Goal: Register for event/course

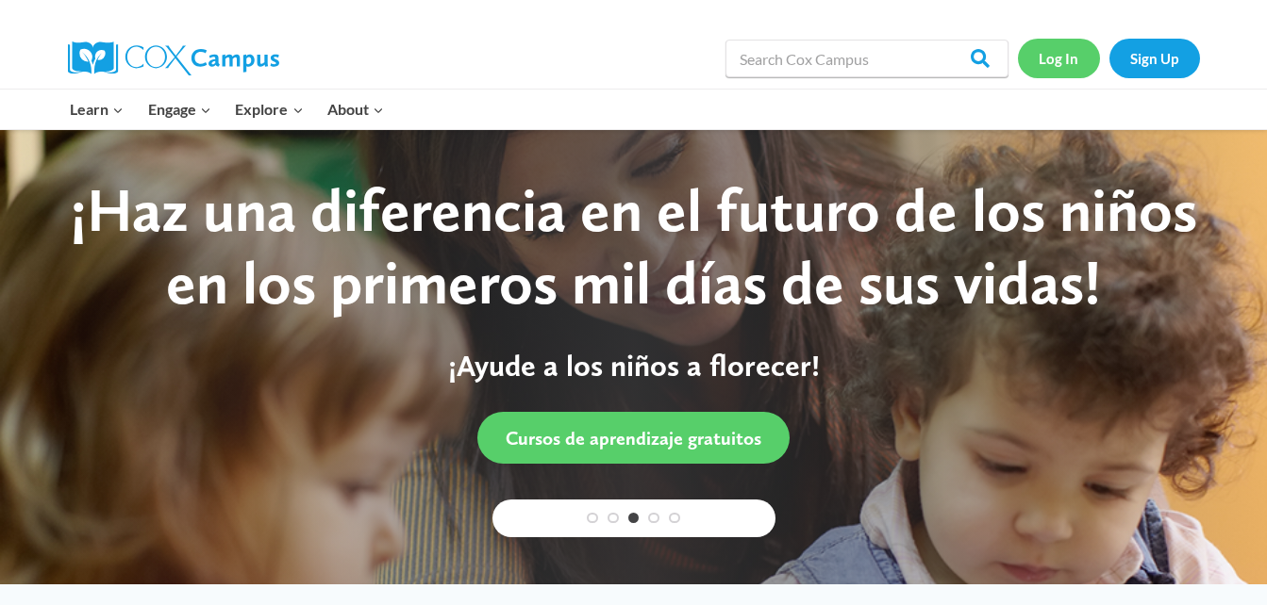
click at [1052, 53] on link "Log In" at bounding box center [1059, 58] width 82 height 39
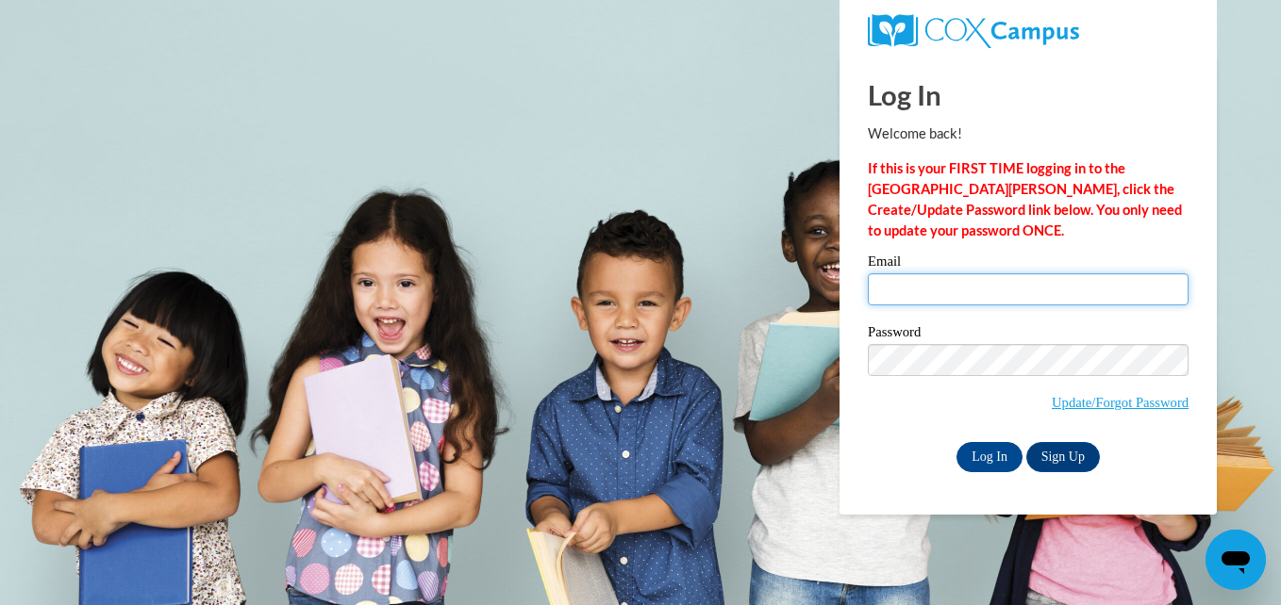
click at [909, 284] on input "Email" at bounding box center [1028, 289] width 321 height 32
type input "alinashadowknight@gmail.com"
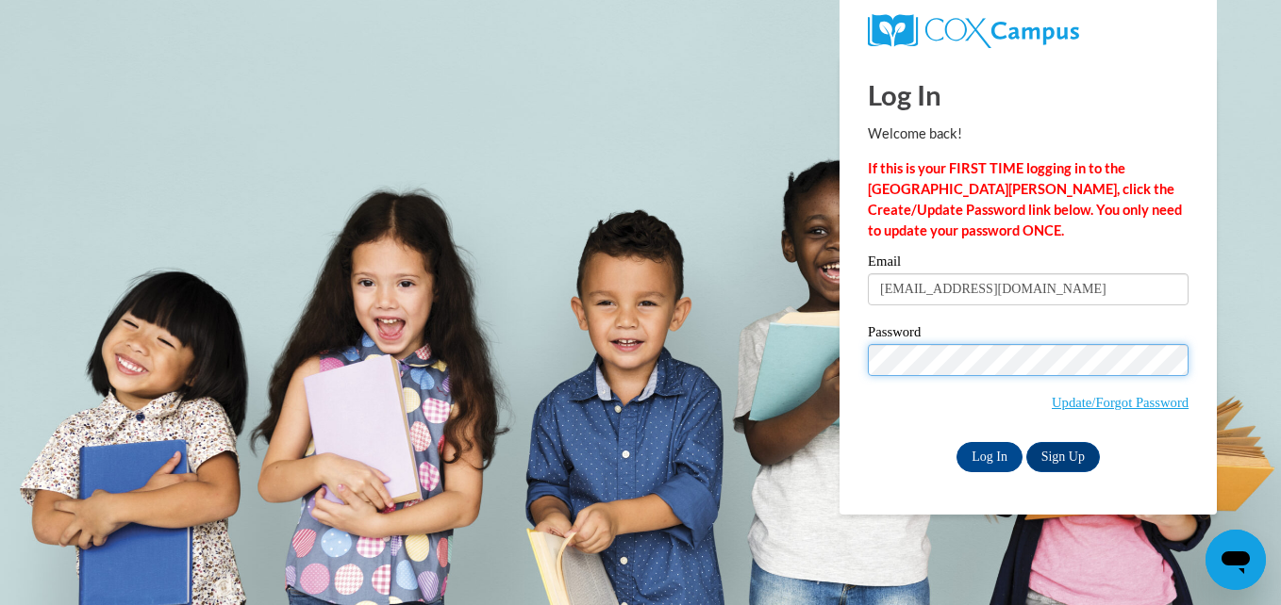
click at [956, 442] on input "Log In" at bounding box center [989, 457] width 66 height 30
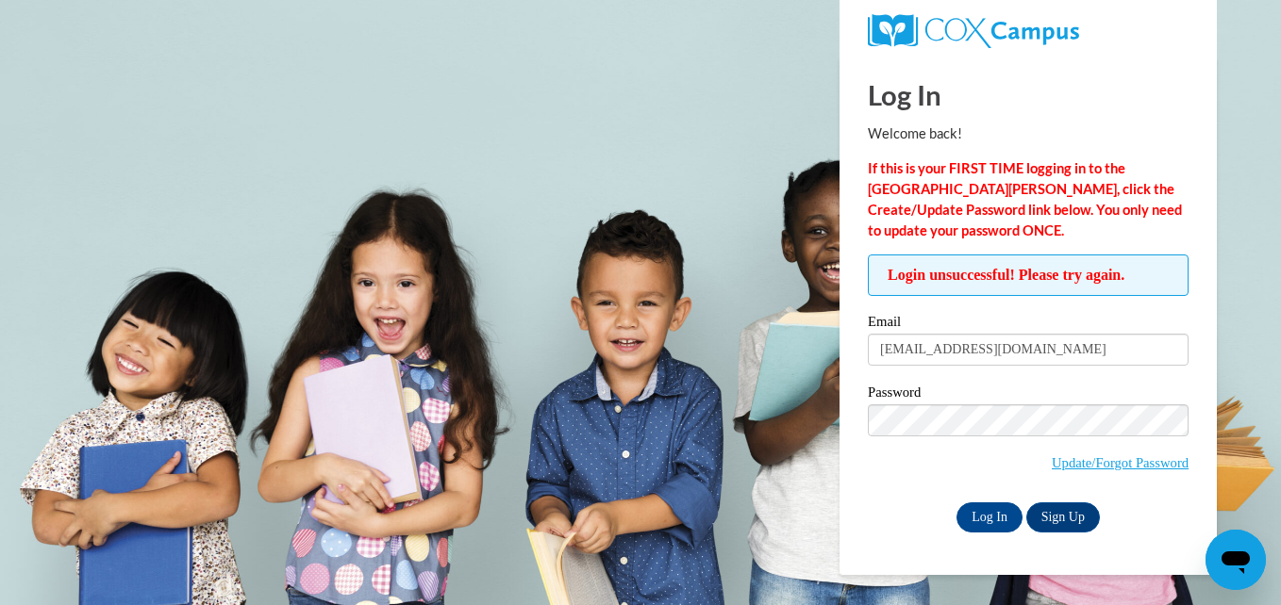
click at [956, 503] on input "Log In" at bounding box center [989, 518] width 66 height 30
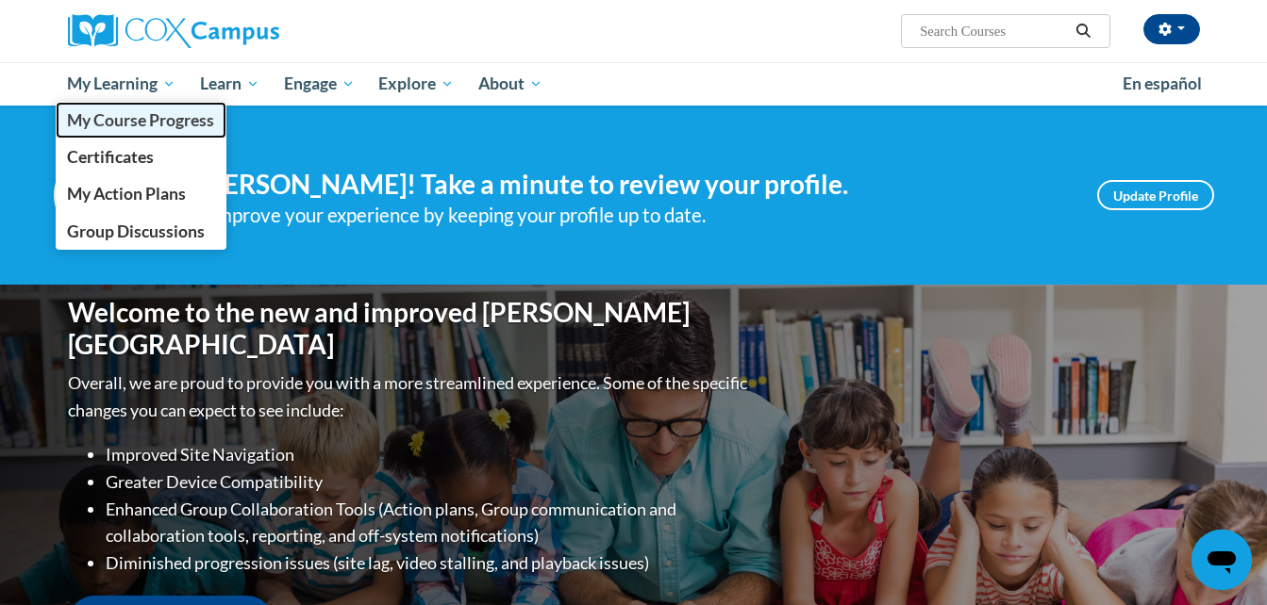
click at [164, 117] on span "My Course Progress" at bounding box center [140, 120] width 147 height 20
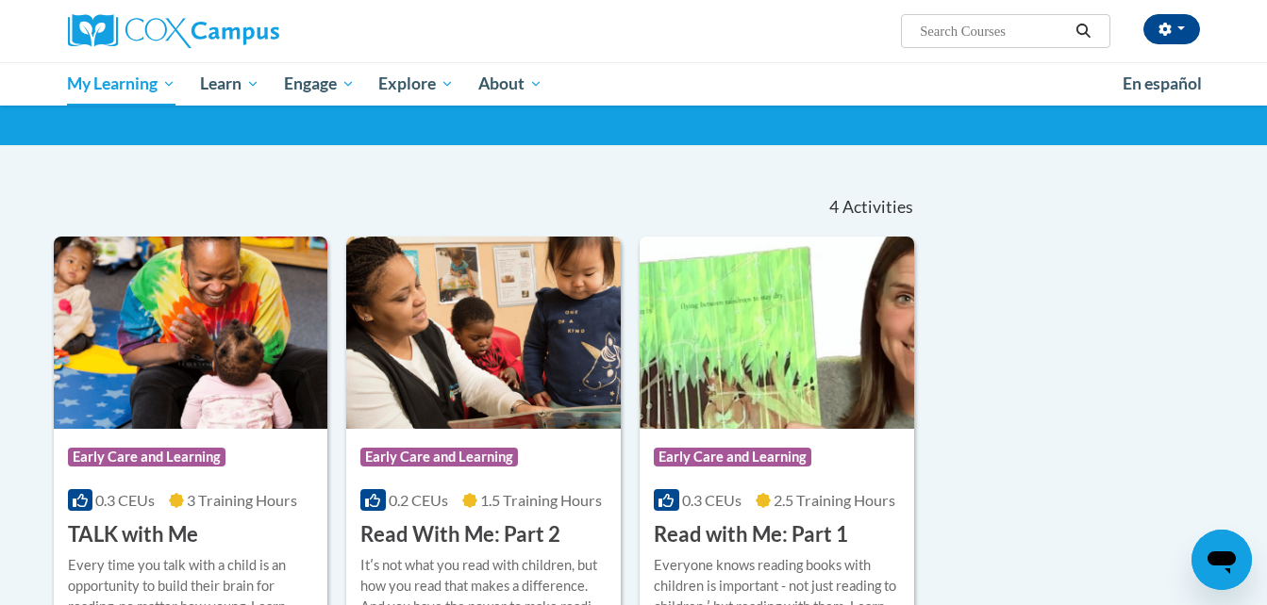
scroll to position [24, 0]
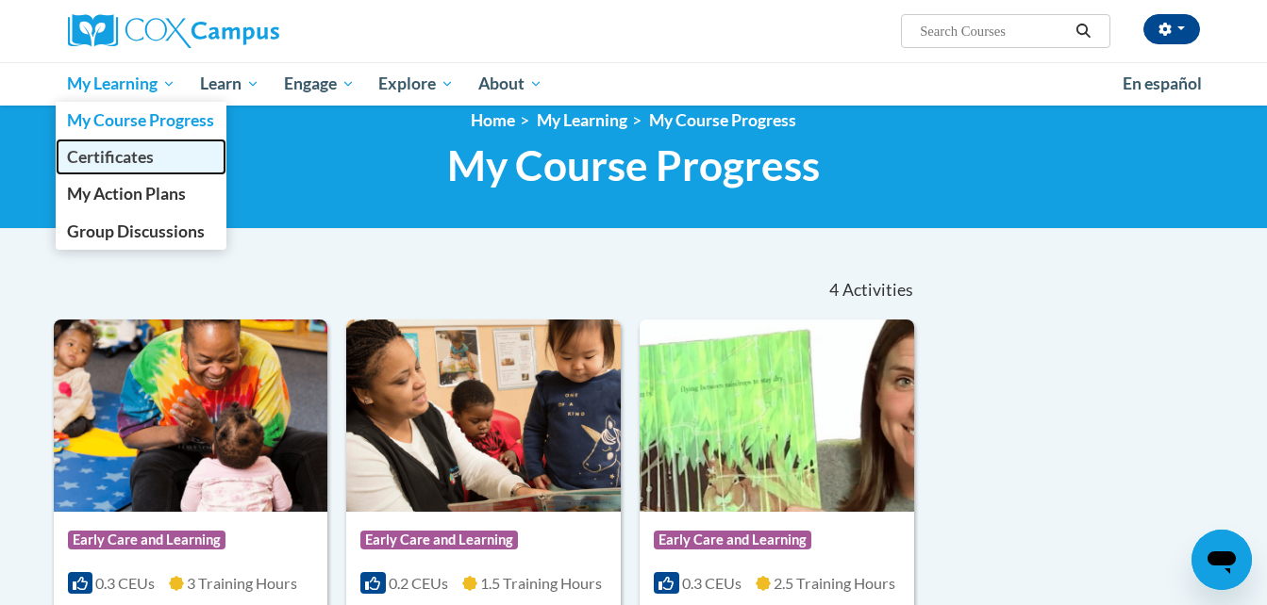
click at [144, 163] on span "Certificates" at bounding box center [110, 157] width 87 height 20
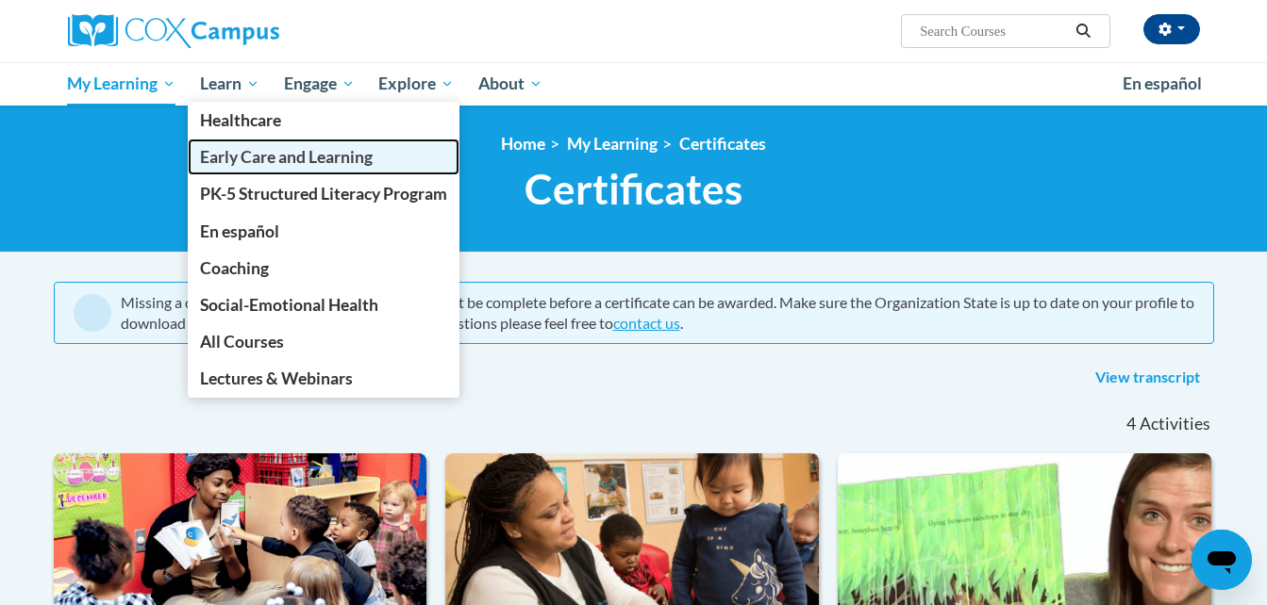
click at [250, 158] on span "Early Care and Learning" at bounding box center [286, 157] width 173 height 20
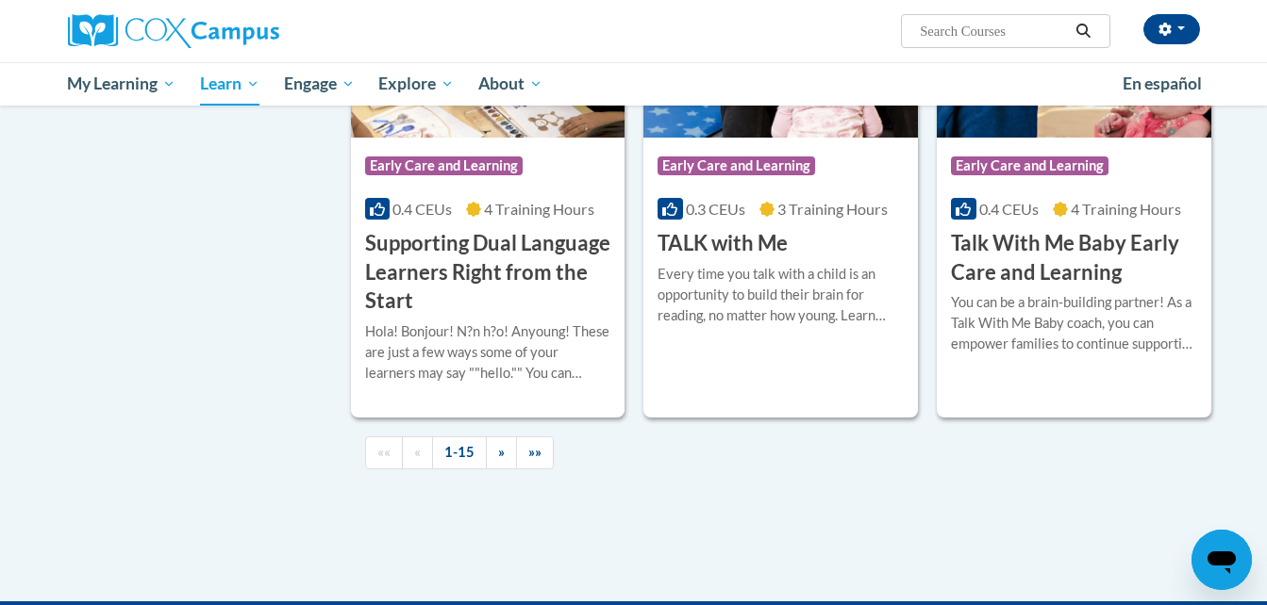
scroll to position [2693, 0]
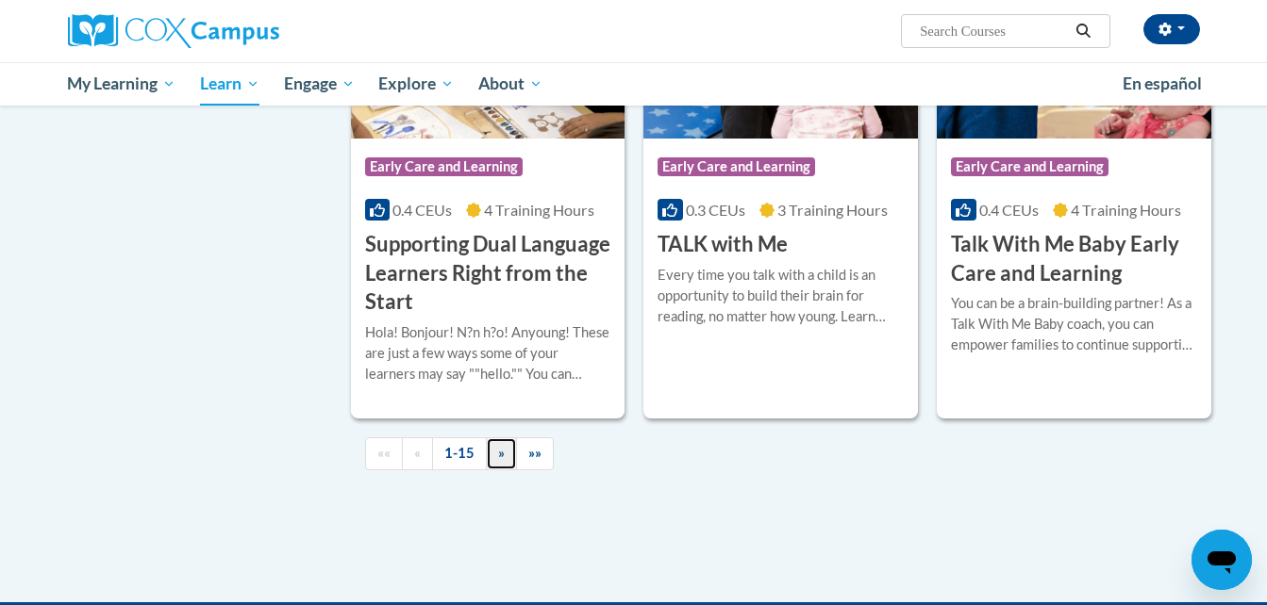
click at [496, 471] on link "»" at bounding box center [501, 454] width 31 height 33
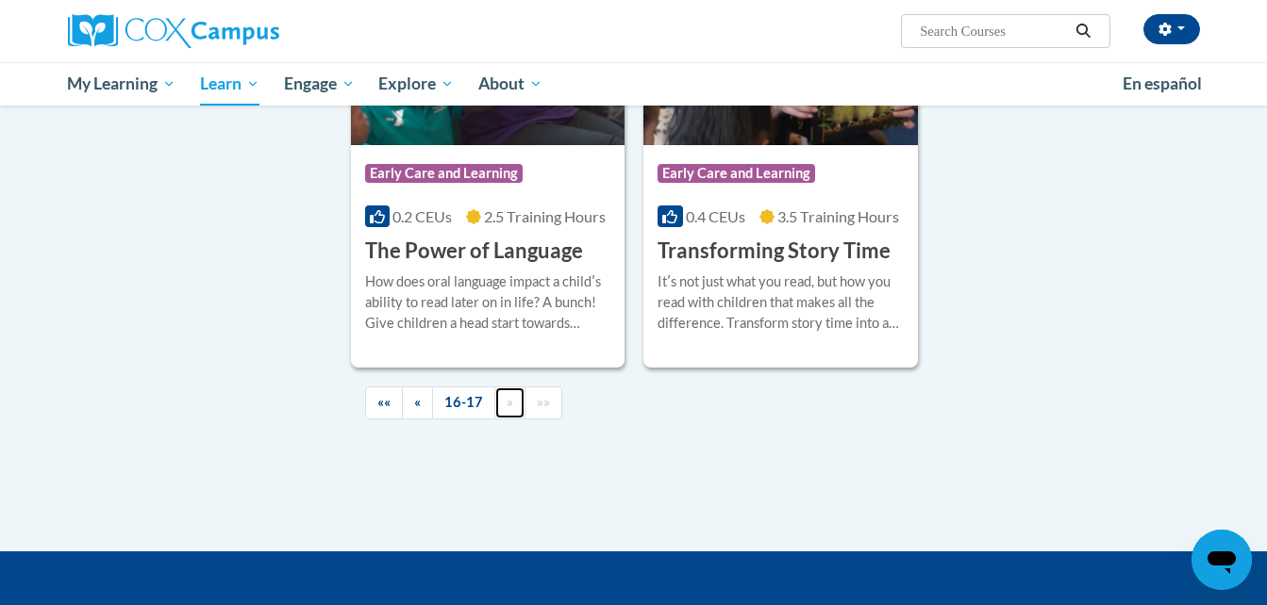
scroll to position [647, 0]
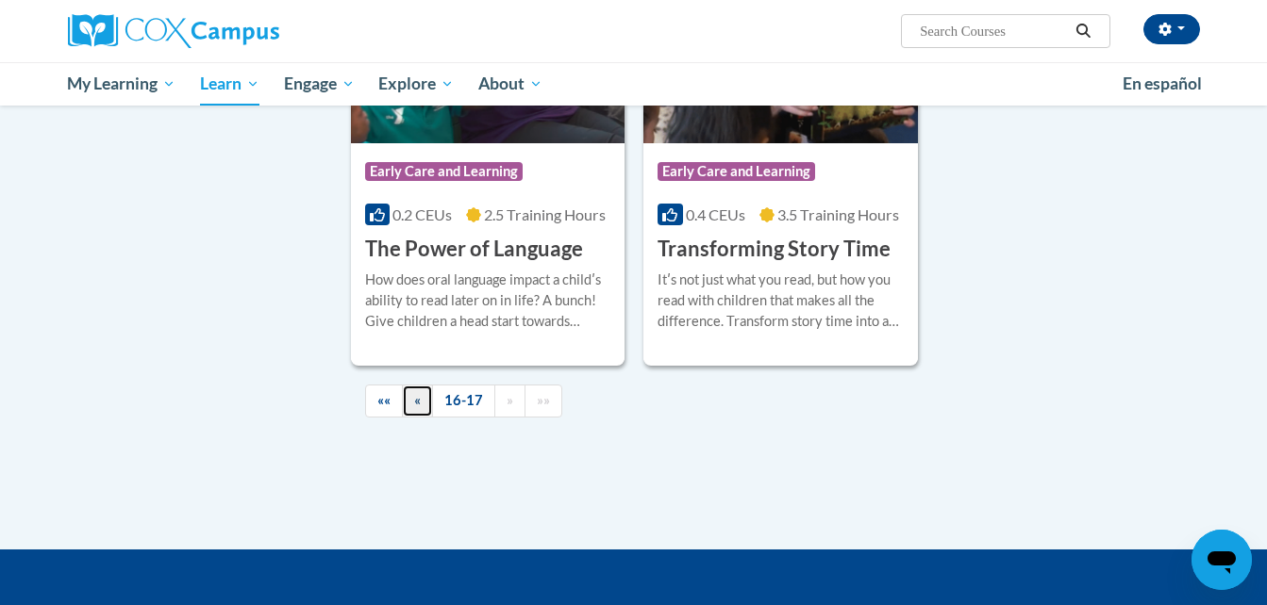
click at [421, 403] on link "«" at bounding box center [417, 401] width 31 height 33
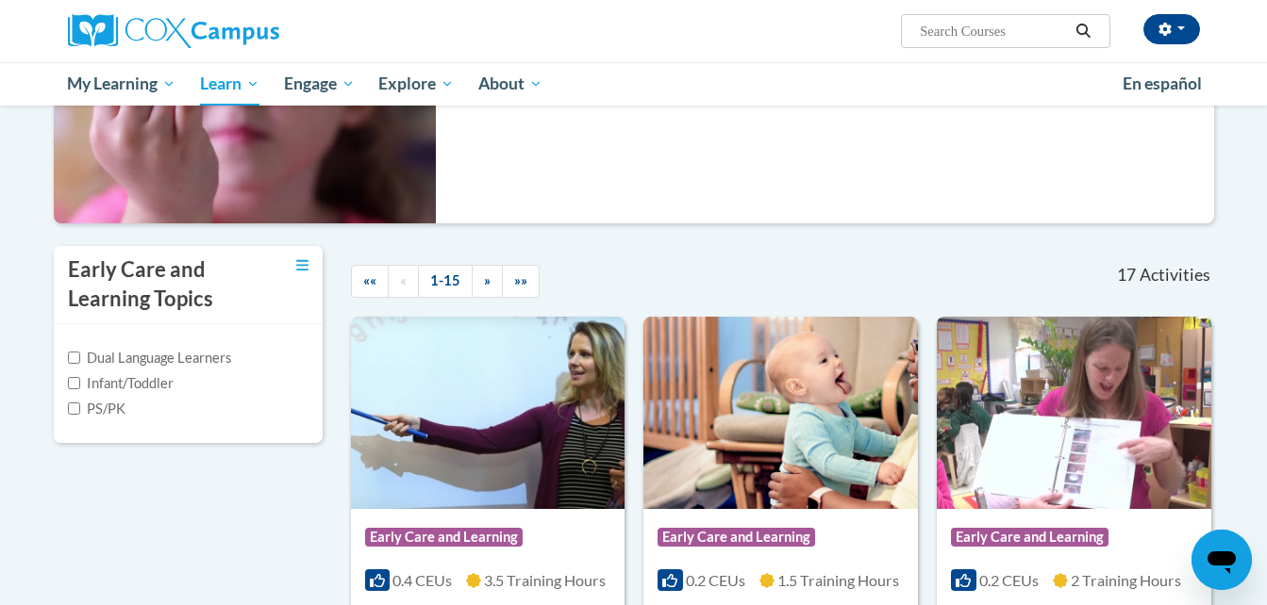
scroll to position [282, 0]
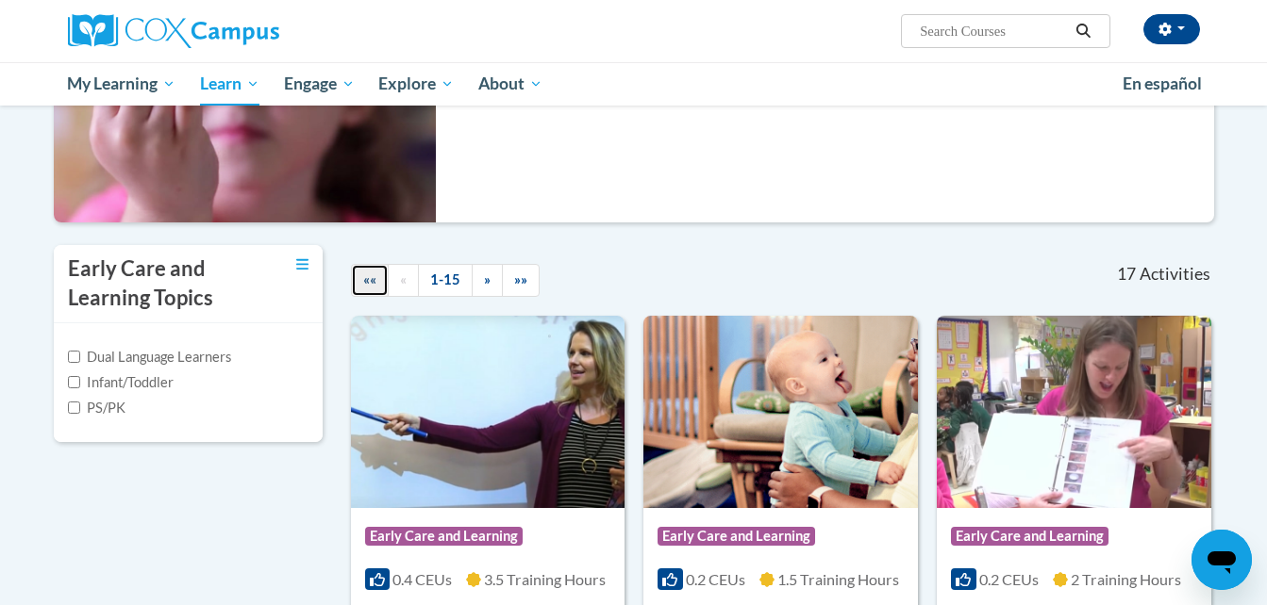
click at [375, 287] on span "««" at bounding box center [369, 280] width 13 height 16
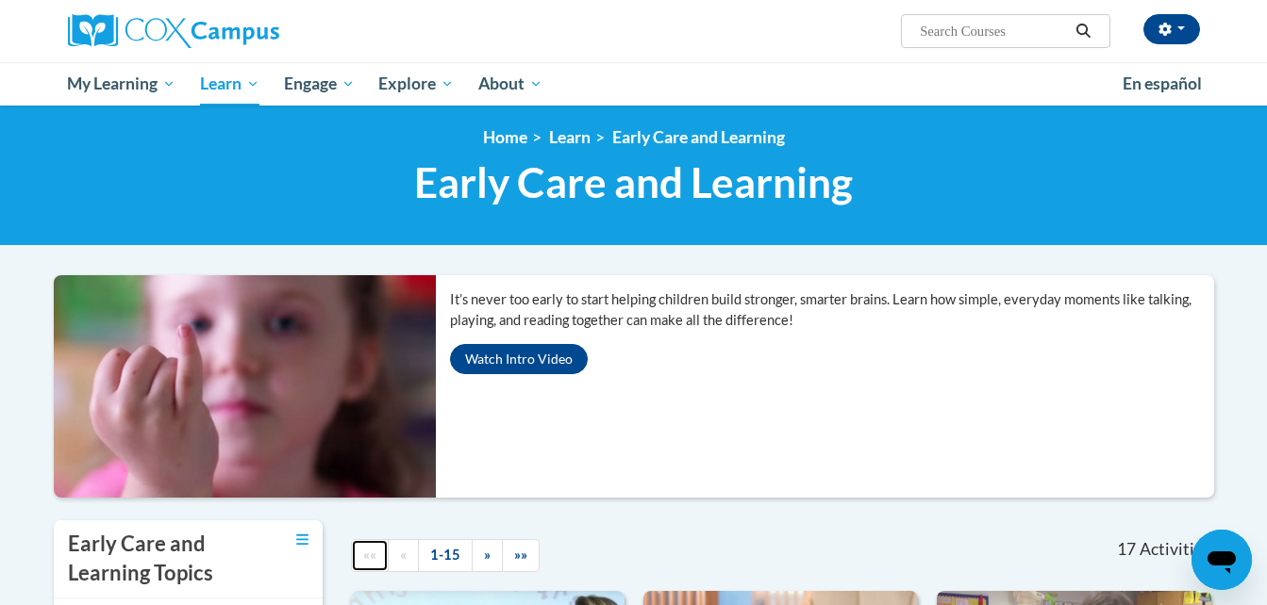
scroll to position [0, 0]
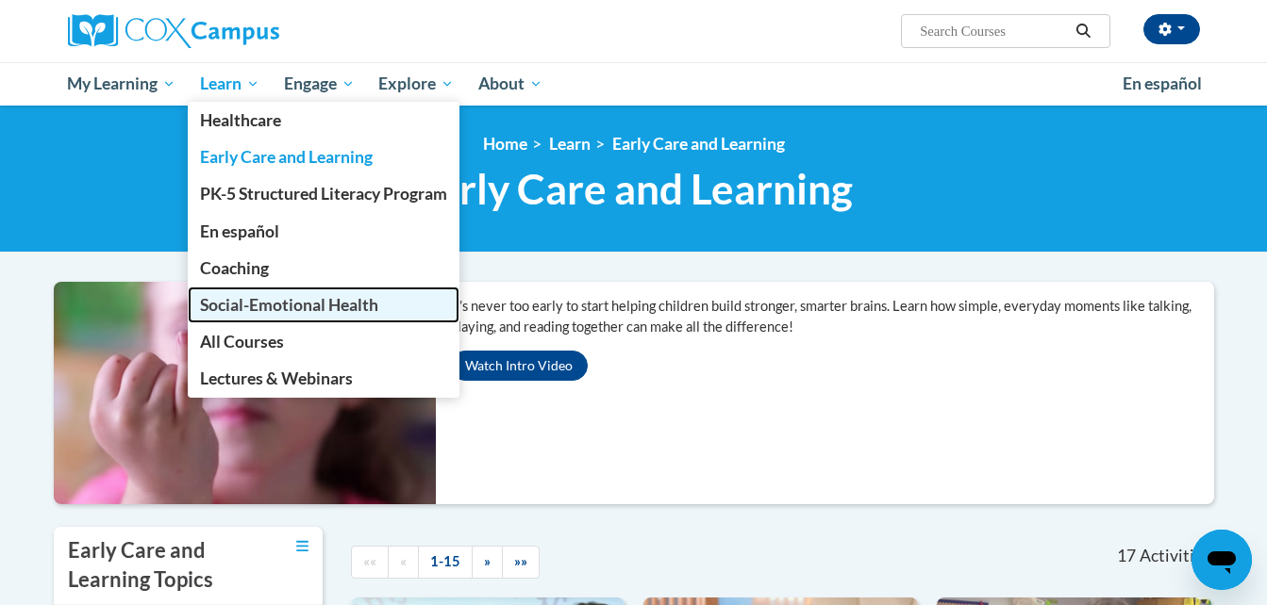
click at [351, 308] on span "Social-Emotional Health" at bounding box center [289, 305] width 178 height 20
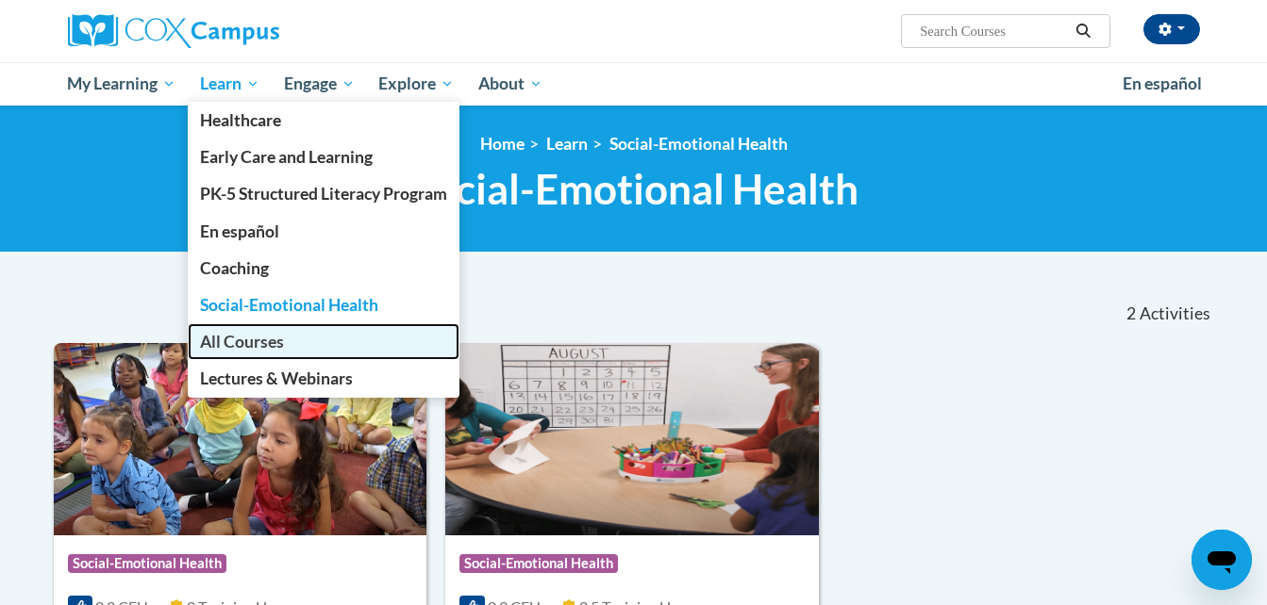
click at [253, 337] on span "All Courses" at bounding box center [242, 342] width 84 height 20
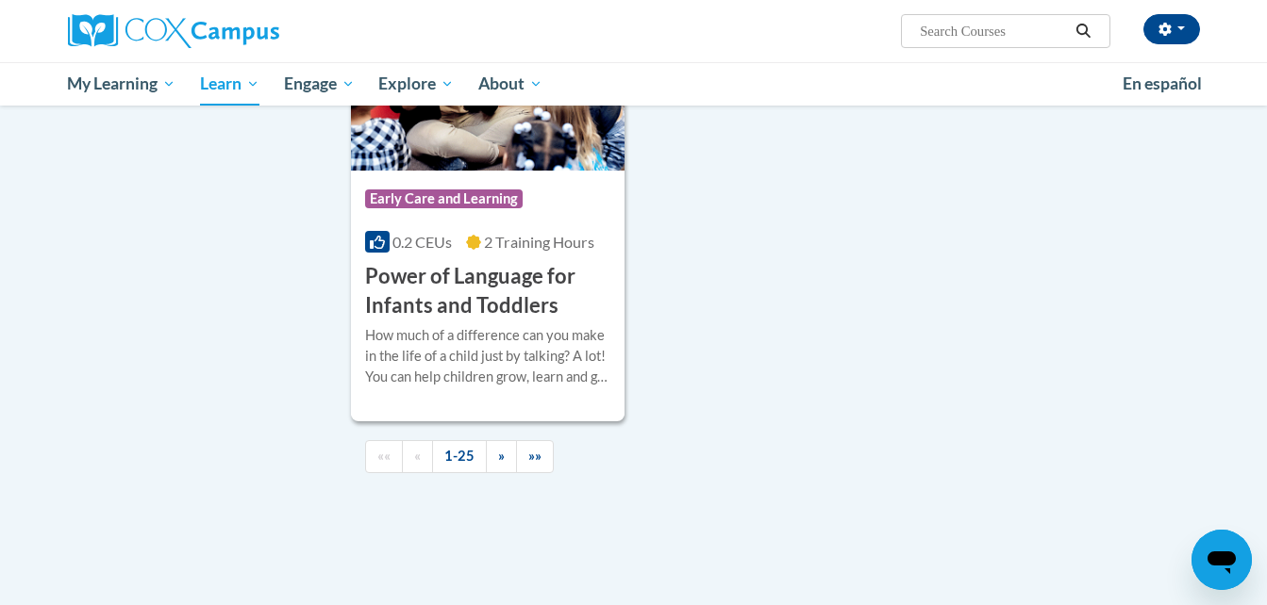
scroll to position [4403, 0]
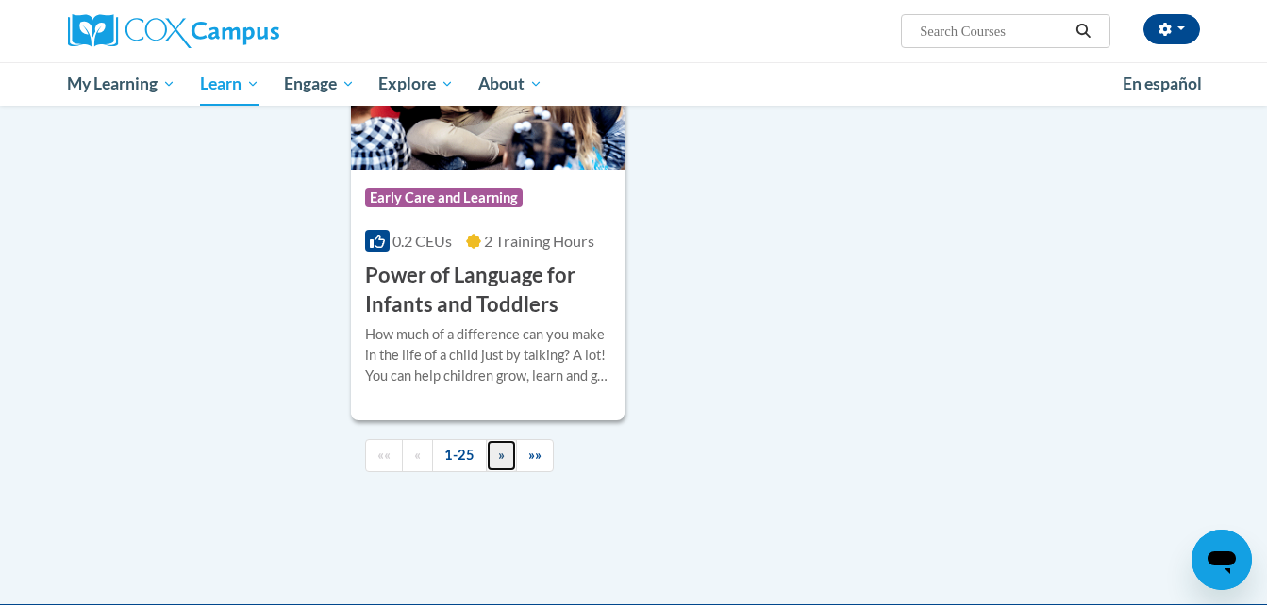
click at [503, 472] on link "»" at bounding box center [501, 455] width 31 height 33
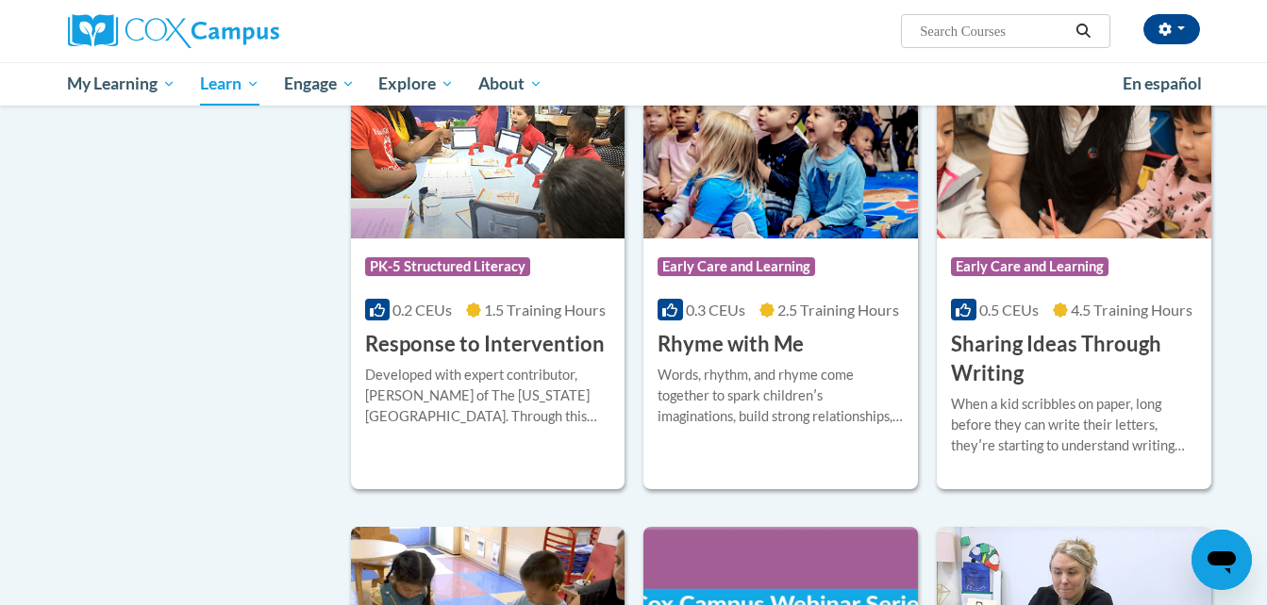
scroll to position [1221, 0]
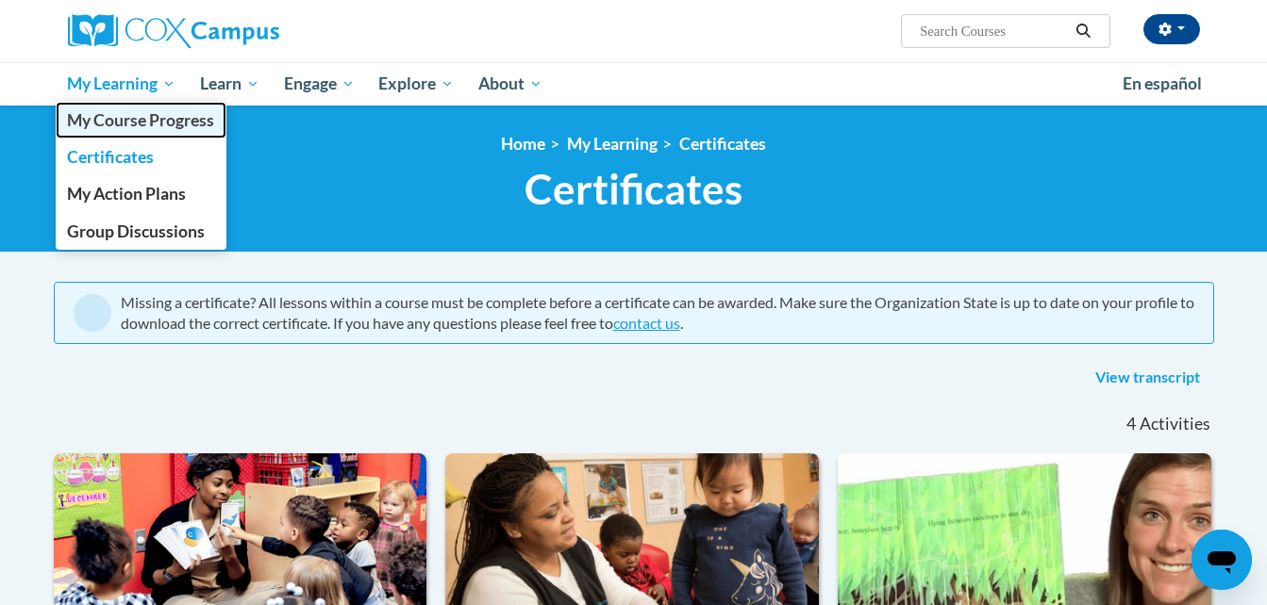
click at [114, 128] on span "My Course Progress" at bounding box center [140, 120] width 147 height 20
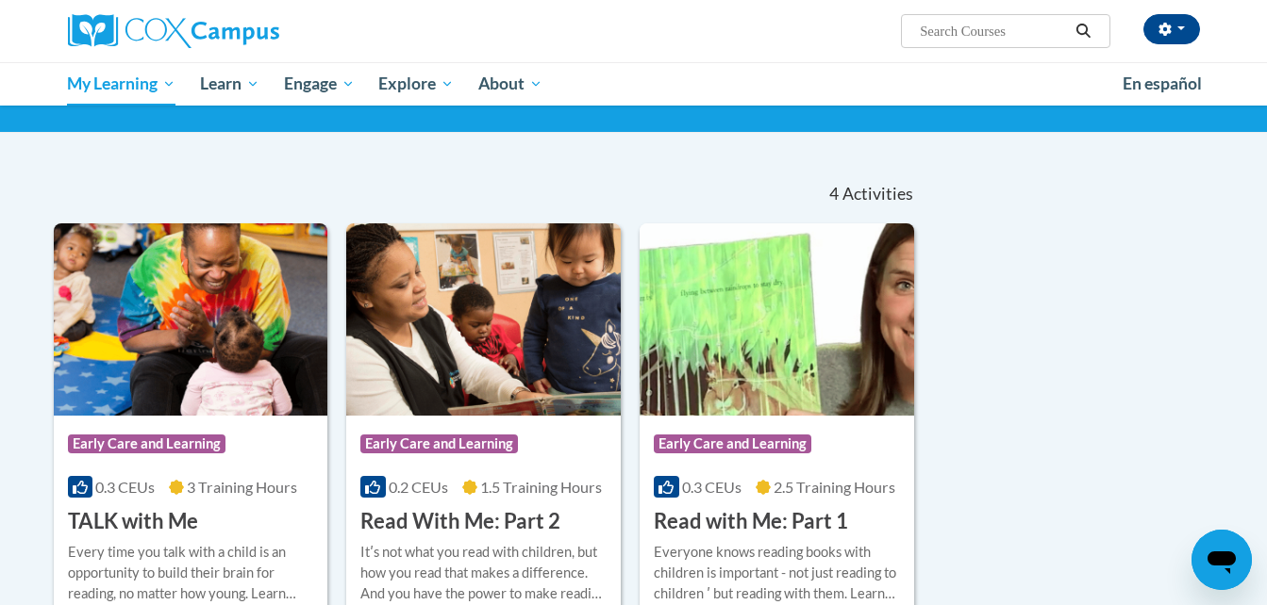
scroll to position [94, 0]
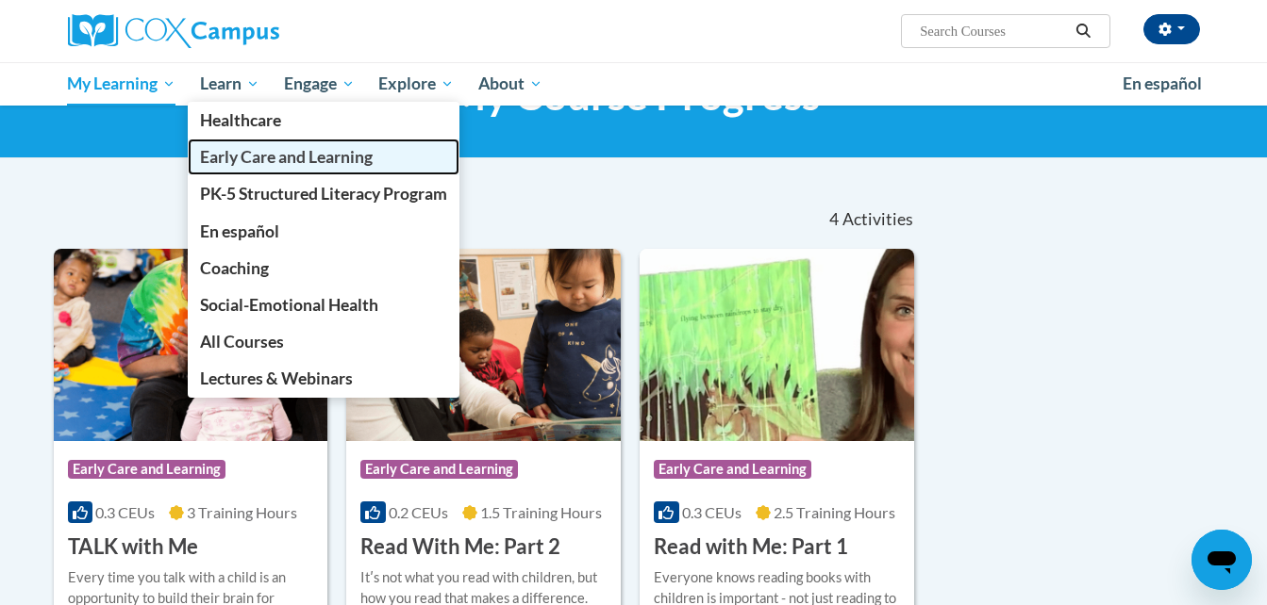
click at [235, 166] on span "Early Care and Learning" at bounding box center [286, 157] width 173 height 20
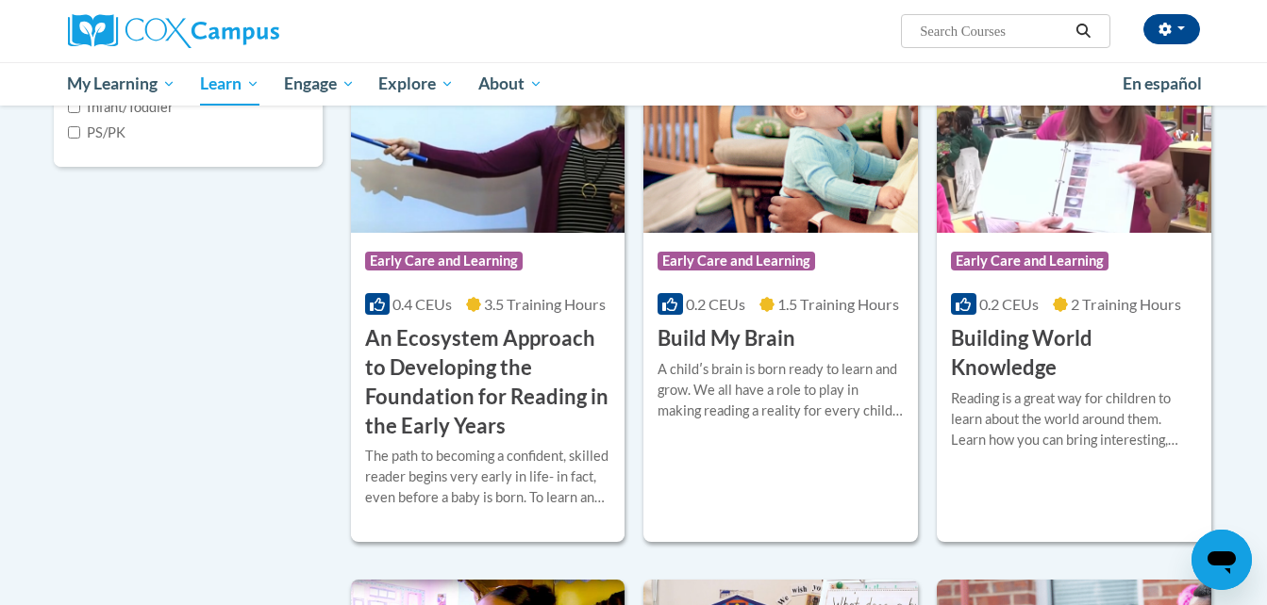
scroll to position [558, 0]
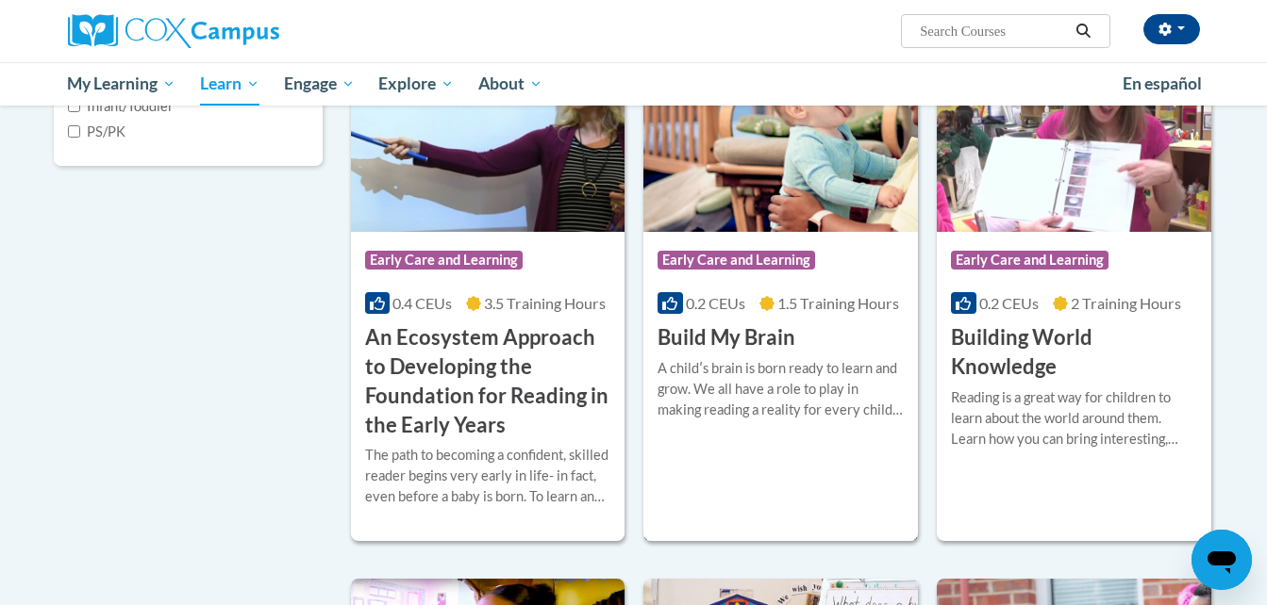
click at [766, 472] on div "Course Category: Early Care and Learning 0.2 CEUs 1.5 Training Hours COURSE Bui…" at bounding box center [780, 291] width 274 height 502
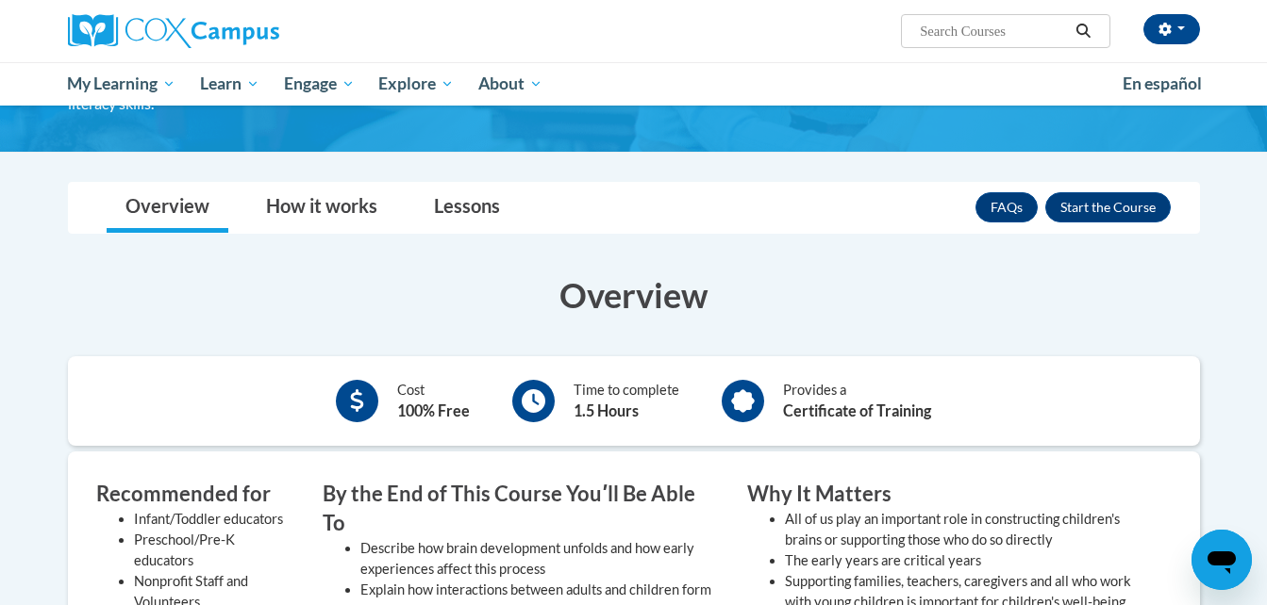
scroll to position [201, 0]
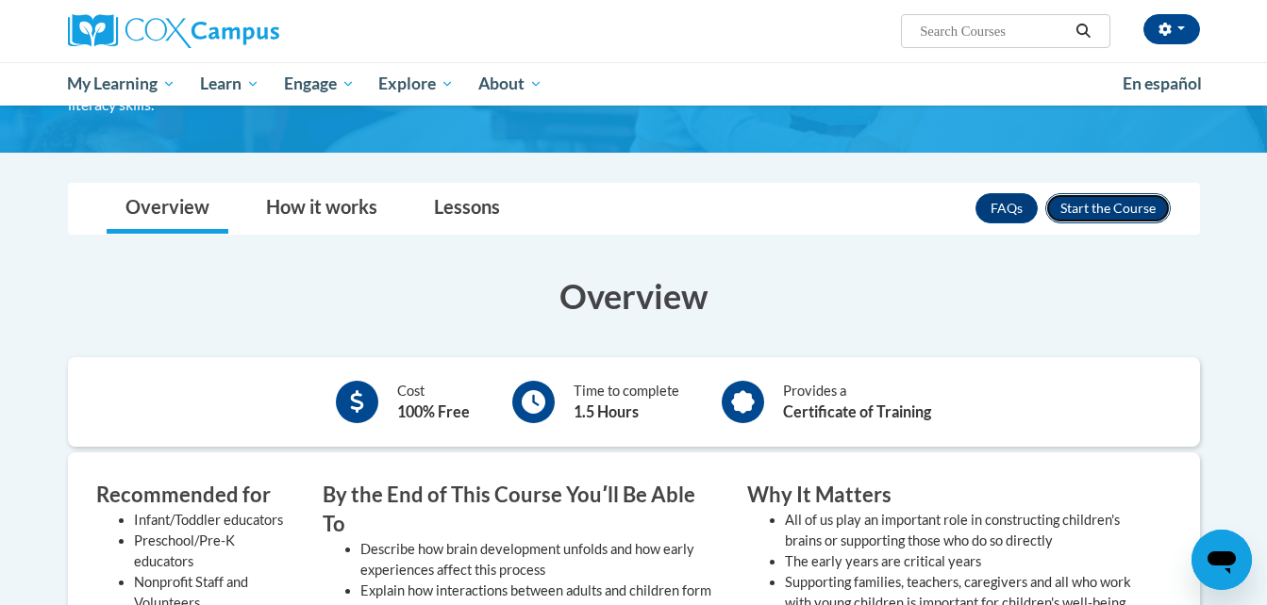
click at [1135, 196] on button "Enroll" at bounding box center [1107, 208] width 125 height 30
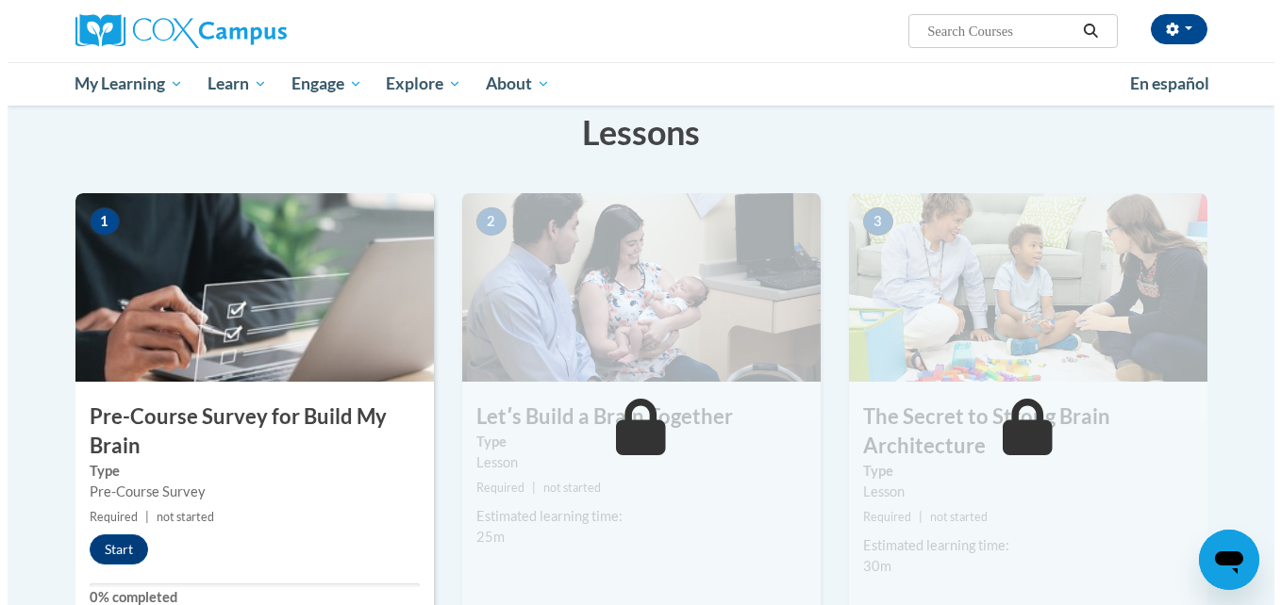
scroll to position [300, 0]
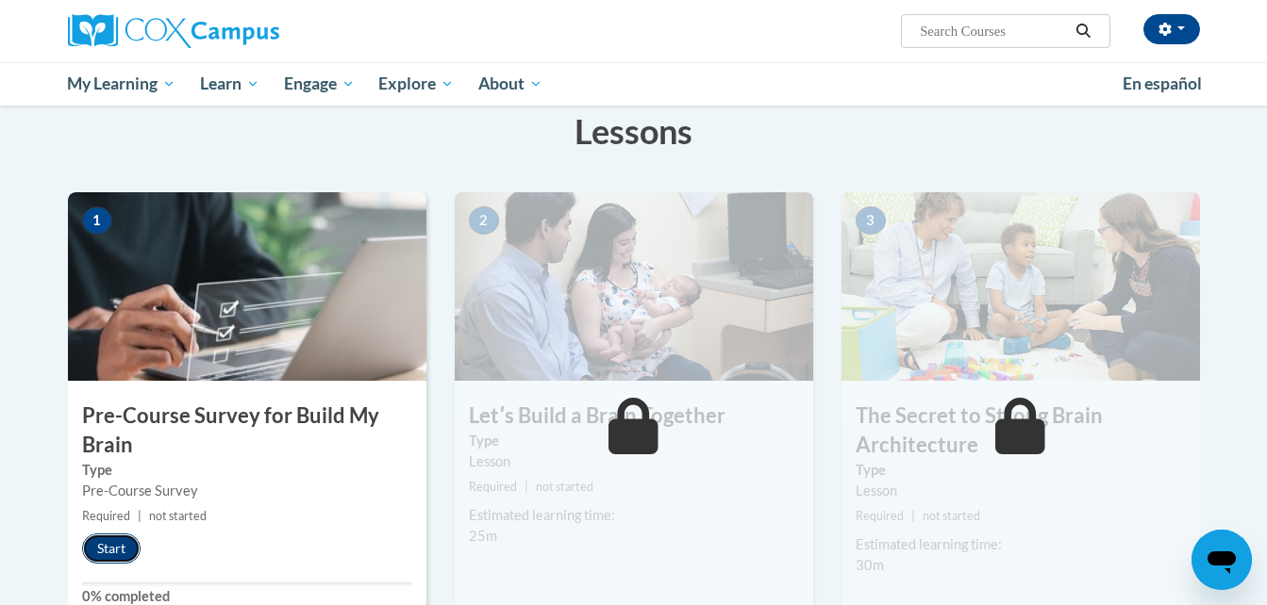
click at [114, 551] on button "Start" at bounding box center [111, 549] width 58 height 30
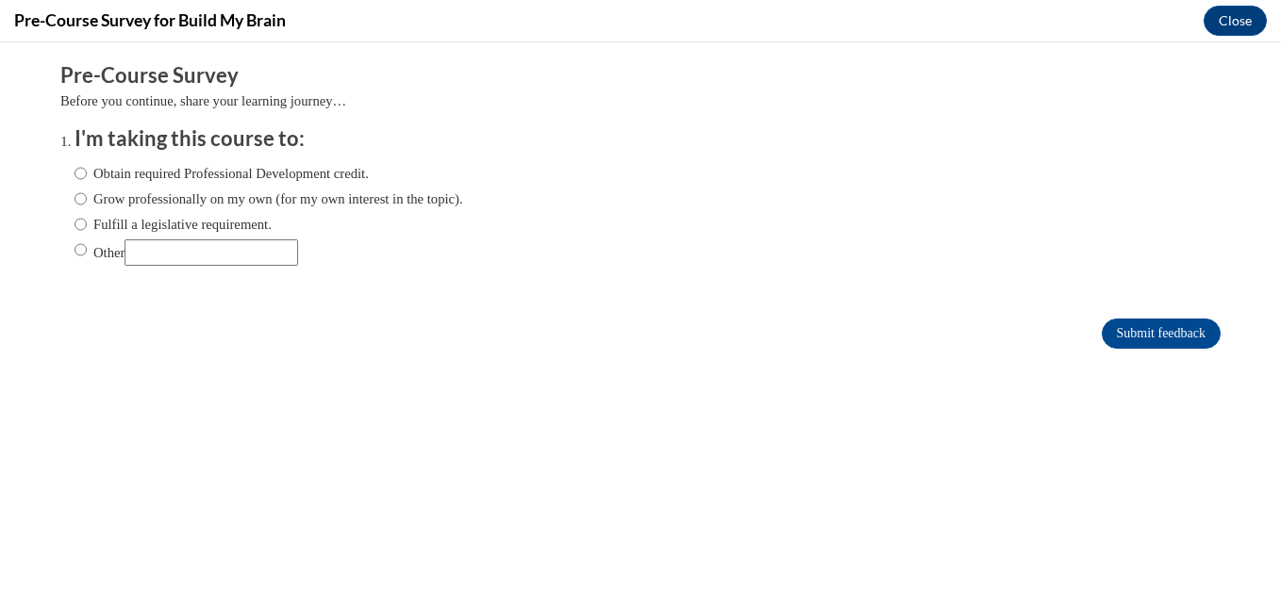
scroll to position [0, 0]
click at [75, 200] on input "Grow professionally on my own (for my own interest in the topic)." at bounding box center [81, 199] width 12 height 21
radio input "true"
click at [1170, 333] on input "Submit feedback" at bounding box center [1161, 334] width 119 height 30
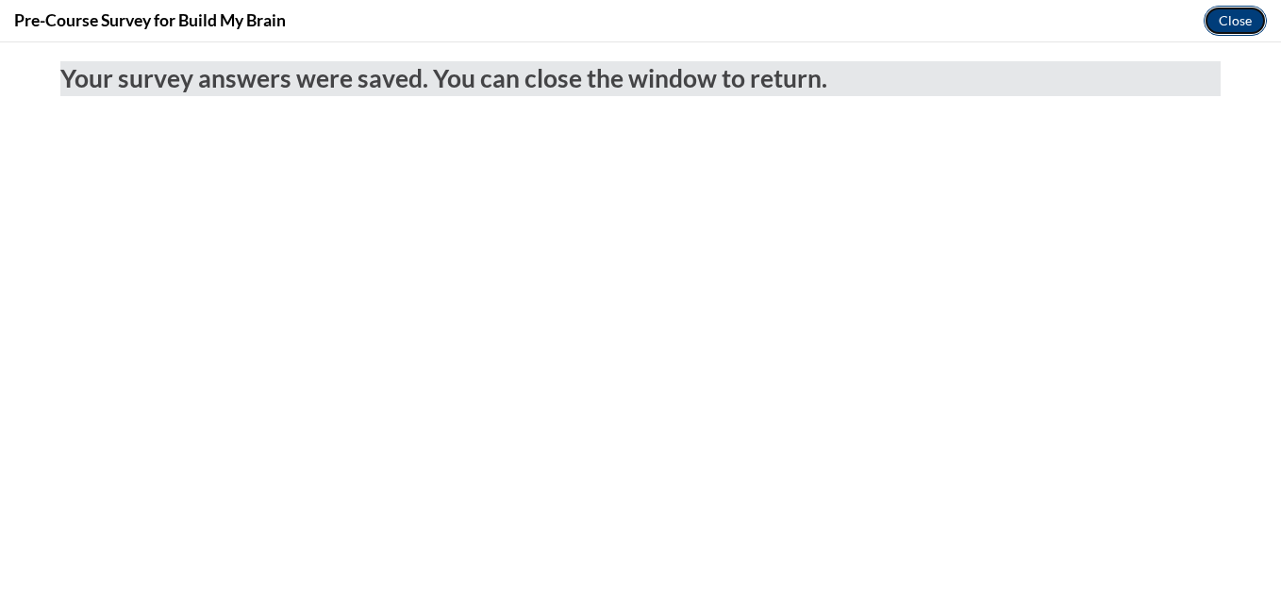
click at [1231, 30] on button "Close" at bounding box center [1234, 21] width 63 height 30
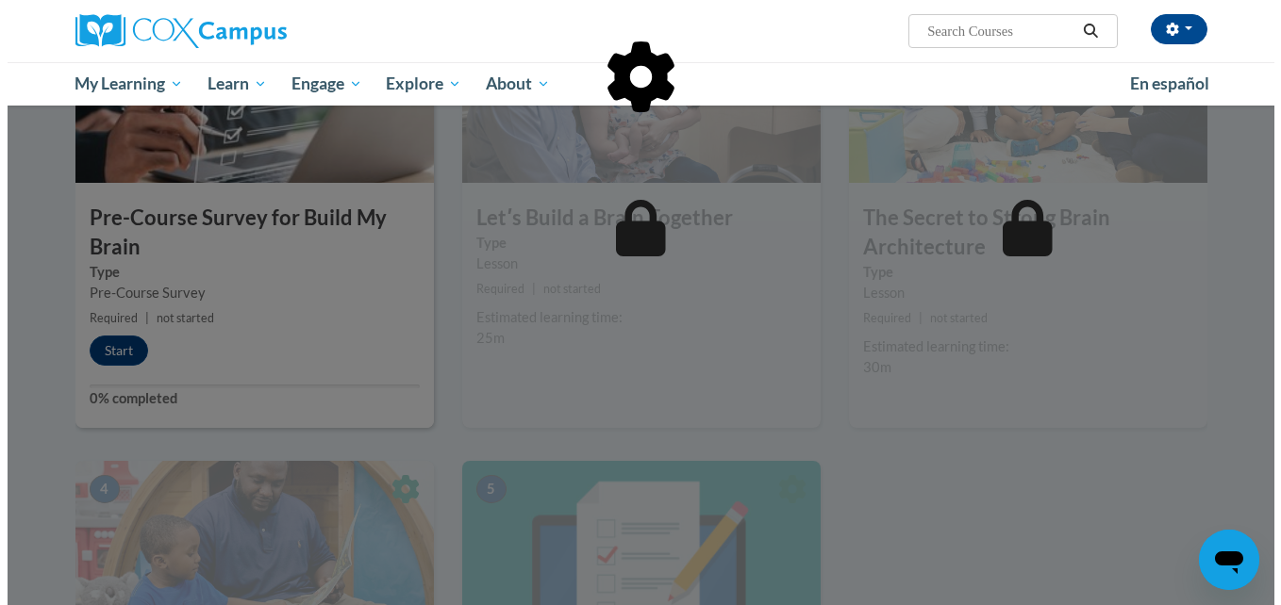
scroll to position [416, 0]
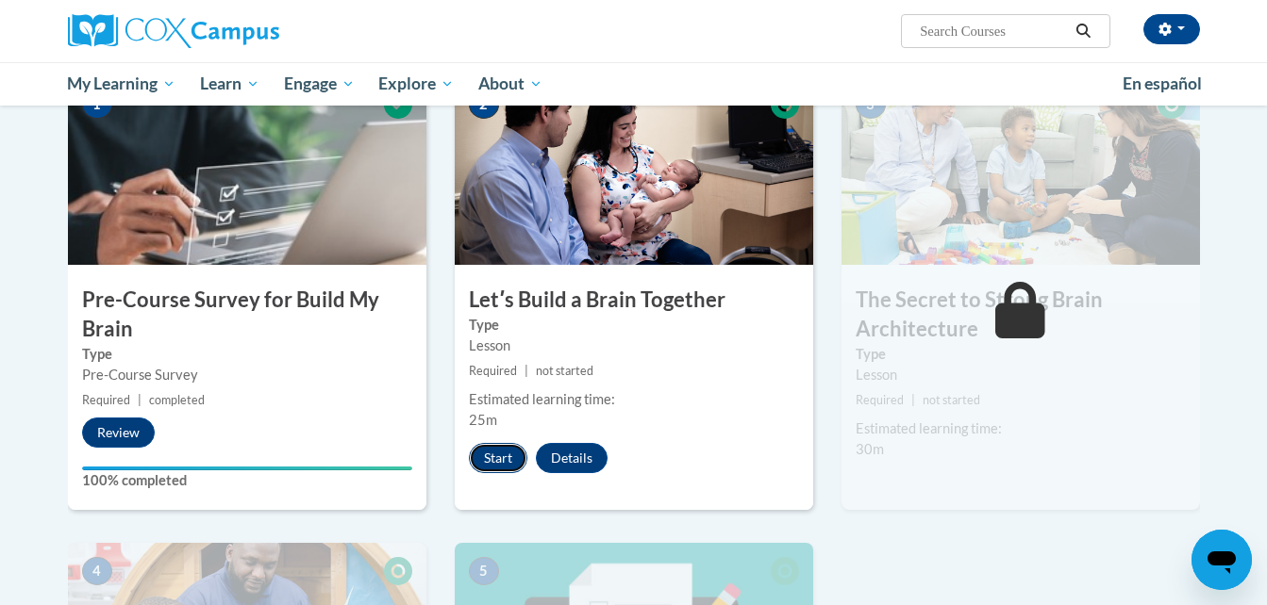
click at [506, 457] on button "Start" at bounding box center [498, 458] width 58 height 30
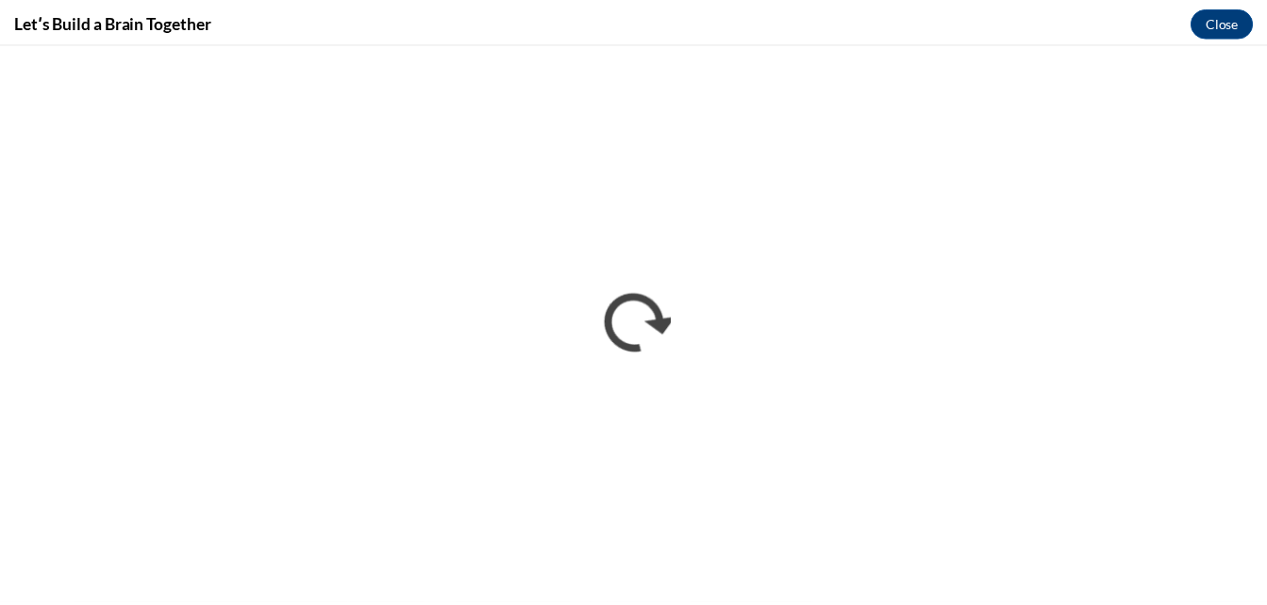
scroll to position [0, 0]
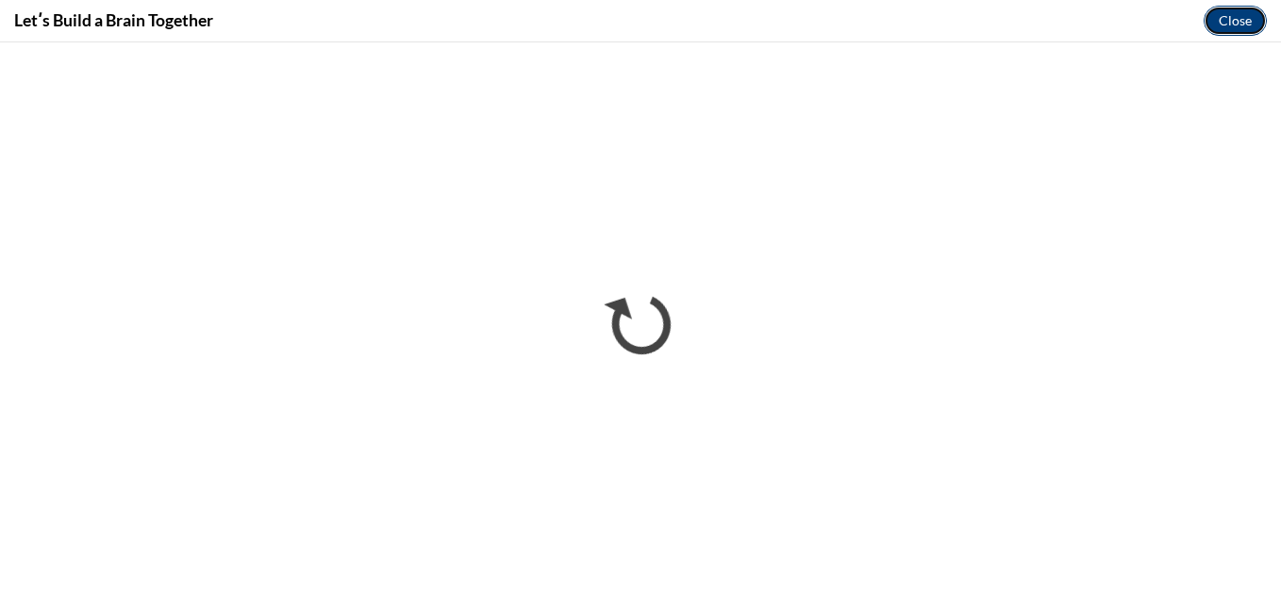
click at [1241, 18] on button "Close" at bounding box center [1234, 21] width 63 height 30
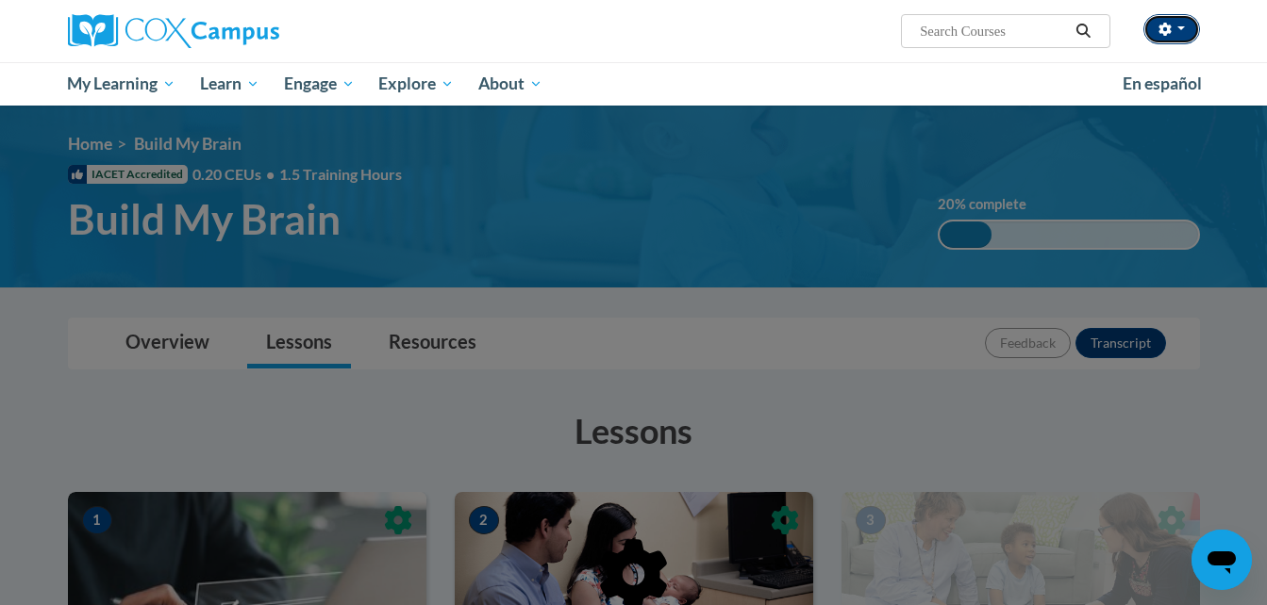
click at [1173, 37] on button "button" at bounding box center [1171, 29] width 57 height 30
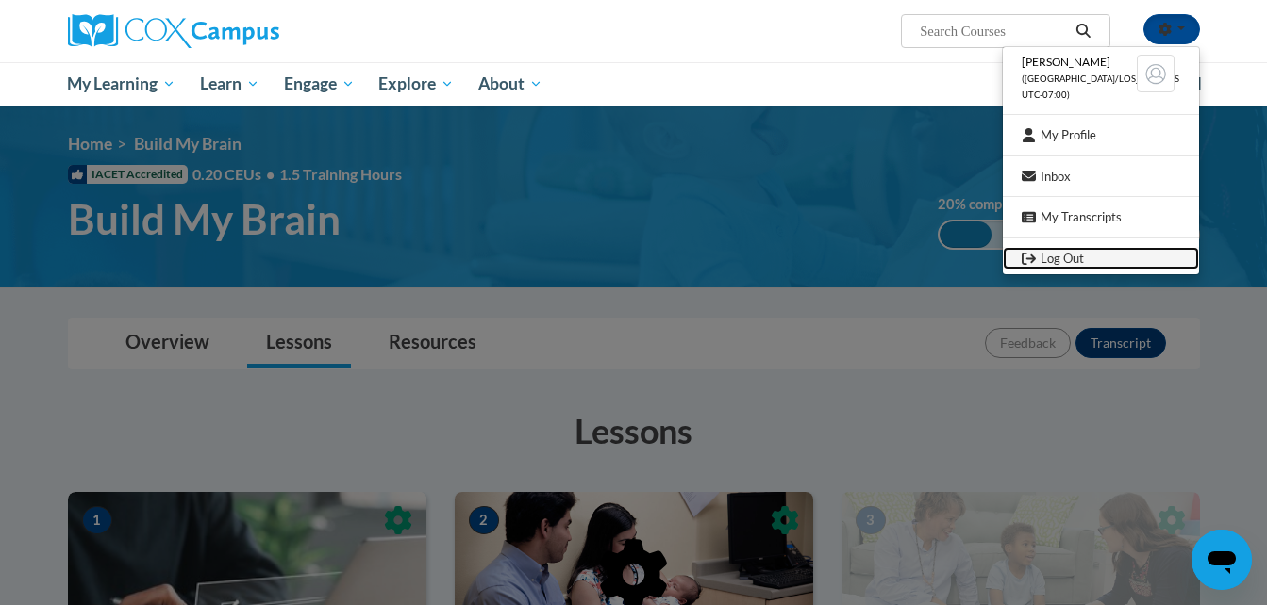
click at [1065, 259] on link "Log Out" at bounding box center [1100, 259] width 196 height 24
